Goal: Navigation & Orientation: Find specific page/section

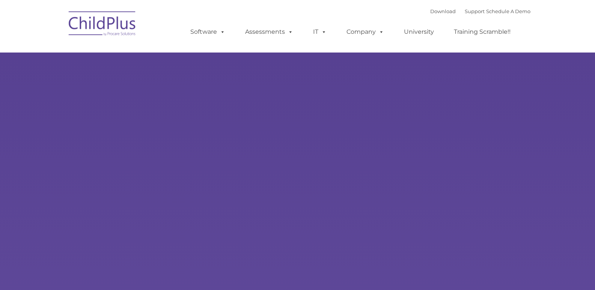
select select "MEDIUM"
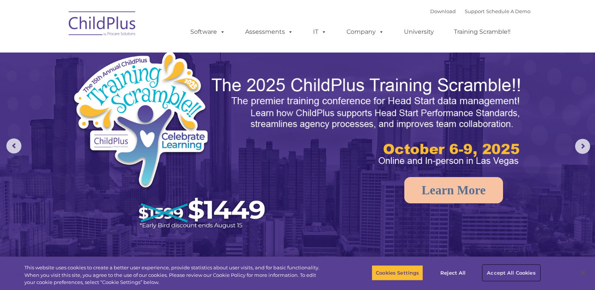
click at [529, 274] on button "Accept All Cookies" at bounding box center [511, 273] width 57 height 16
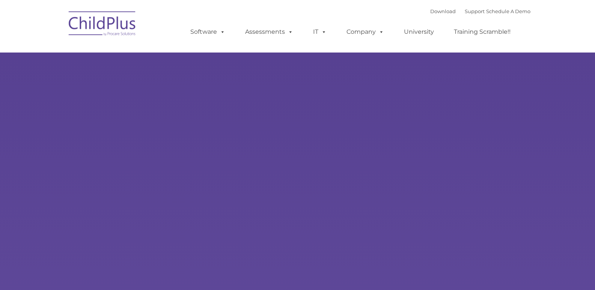
type input ""
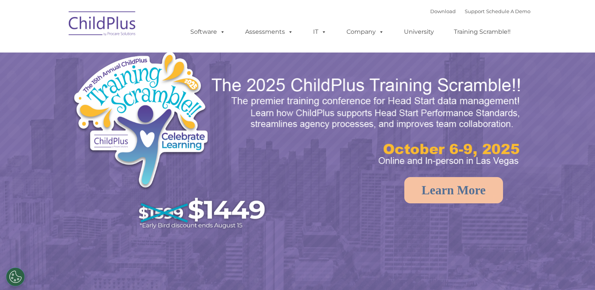
select select "MEDIUM"
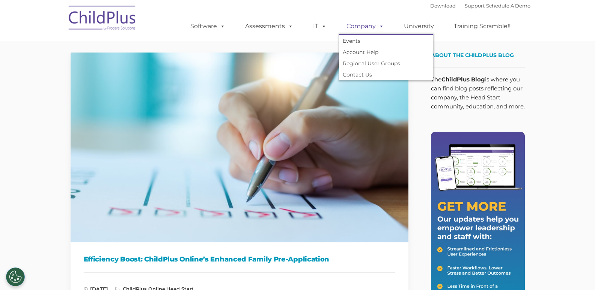
click at [369, 24] on link "Company" at bounding box center [365, 26] width 53 height 15
